Goal: Information Seeking & Learning: Learn about a topic

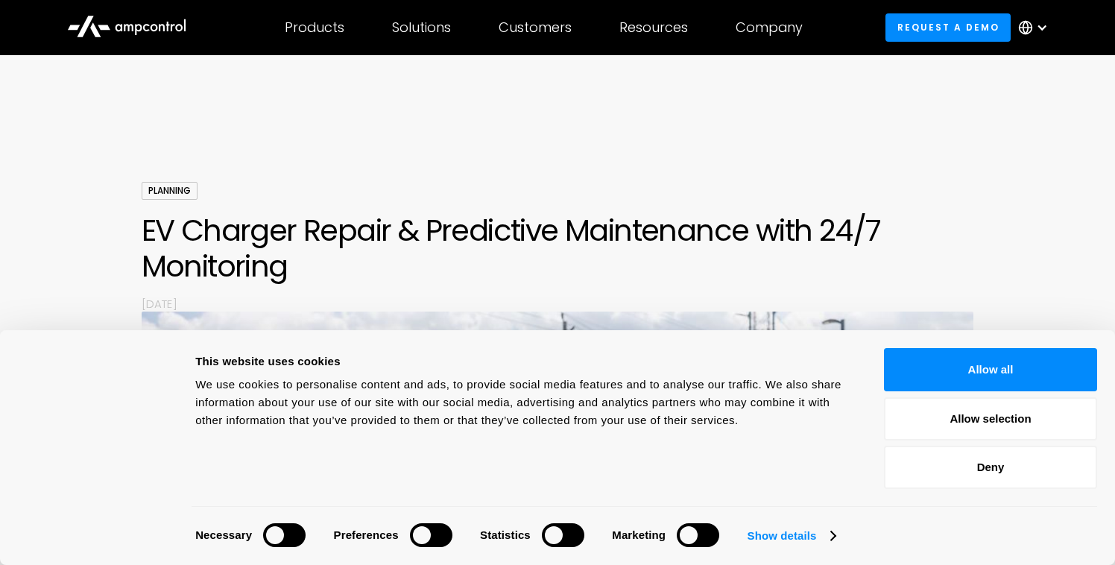
scroll to position [659, 0]
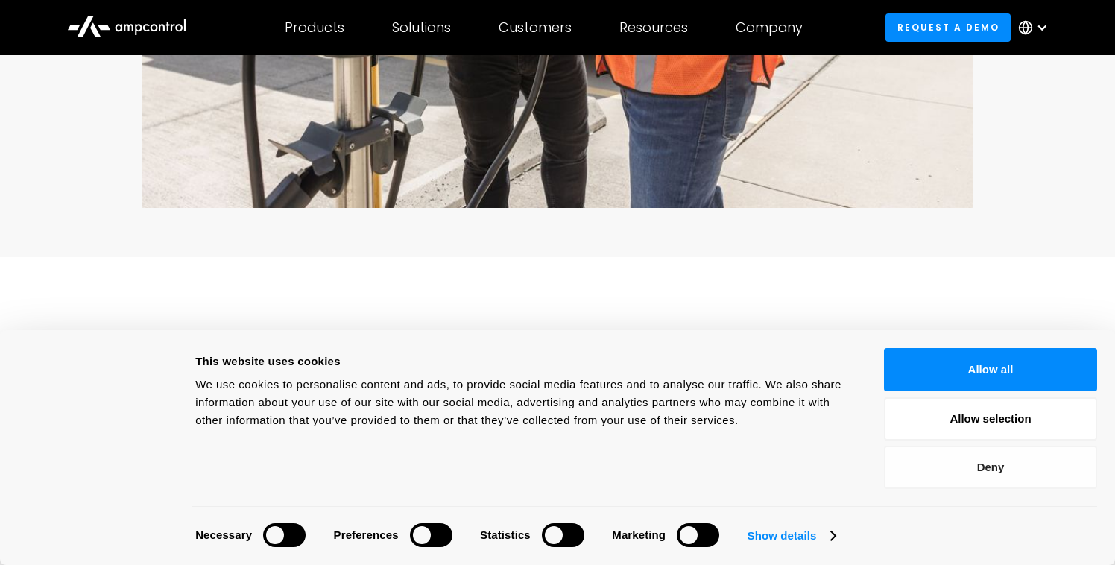
click at [998, 470] on button "Deny" at bounding box center [990, 467] width 213 height 43
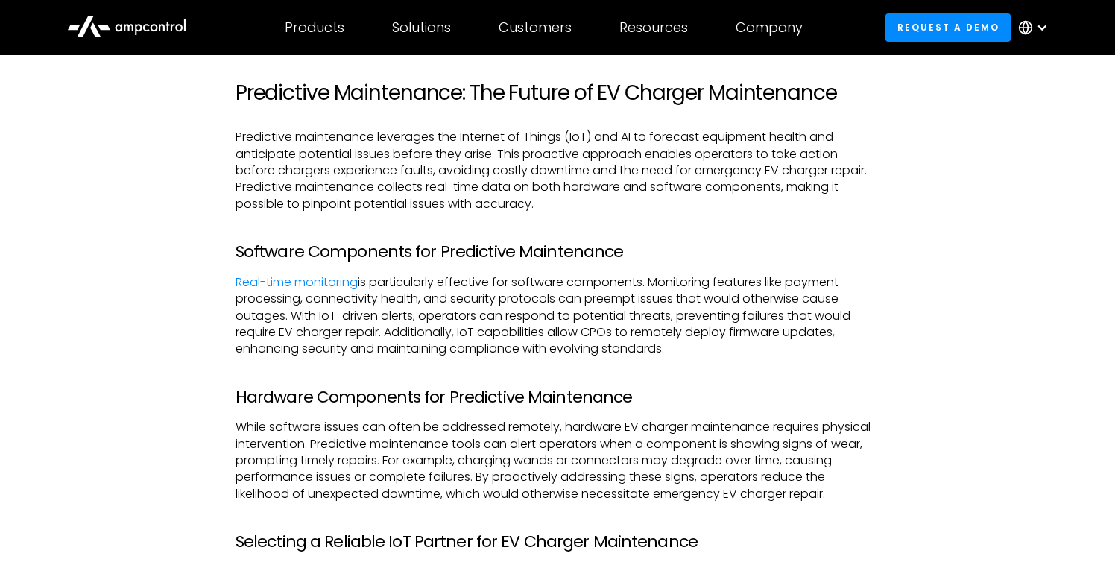
scroll to position [1594, 0]
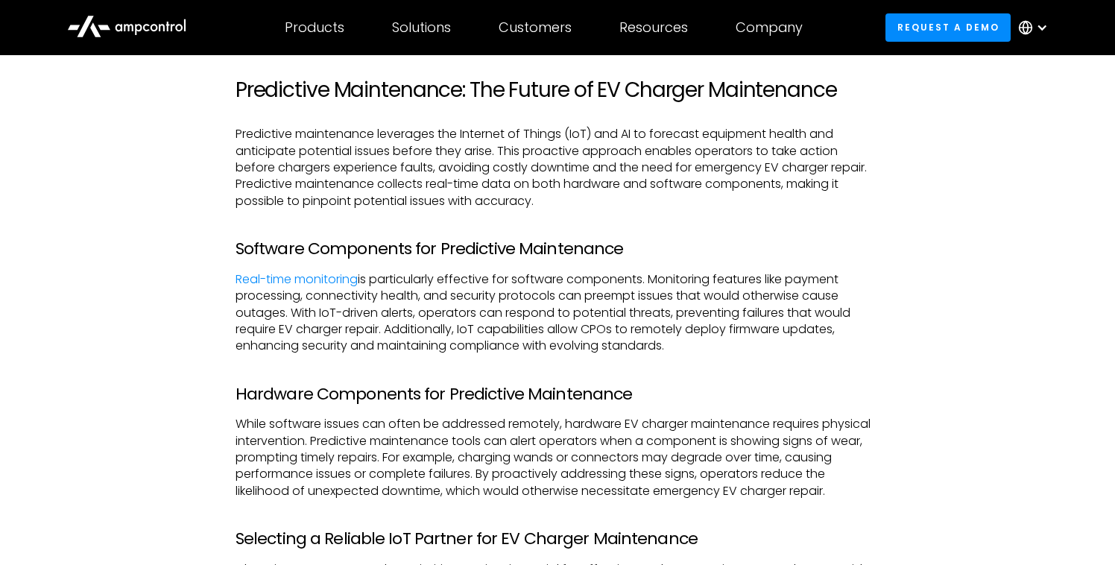
drag, startPoint x: 677, startPoint y: 294, endPoint x: 784, endPoint y: 288, distance: 106.7
click at [784, 288] on p "Real-time monitoring is particularly effective for software components. Monitor…" at bounding box center [557, 312] width 644 height 83
drag, startPoint x: 794, startPoint y: 276, endPoint x: 301, endPoint y: 300, distance: 493.8
click at [301, 300] on p "Real-time monitoring is particularly effective for software components. Monitor…" at bounding box center [557, 312] width 644 height 83
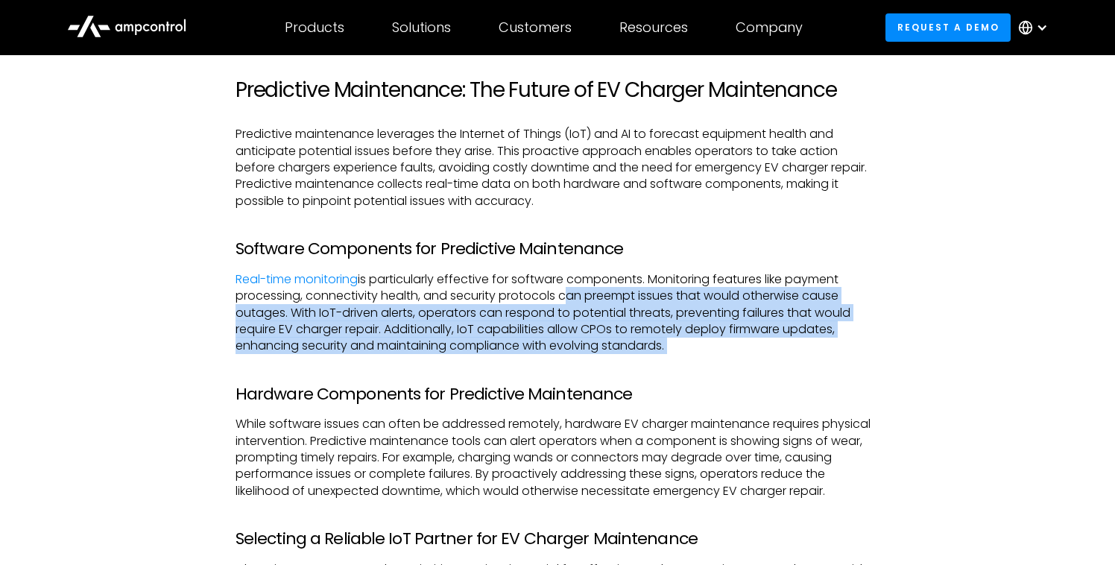
drag, startPoint x: 560, startPoint y: 297, endPoint x: 697, endPoint y: 362, distance: 152.0
click at [697, 363] on div "As the electric vehicle (EV) market grows, EV charger repair and EV charger mai…" at bounding box center [557, 490] width 644 height 2188
